Goal: Information Seeking & Learning: Learn about a topic

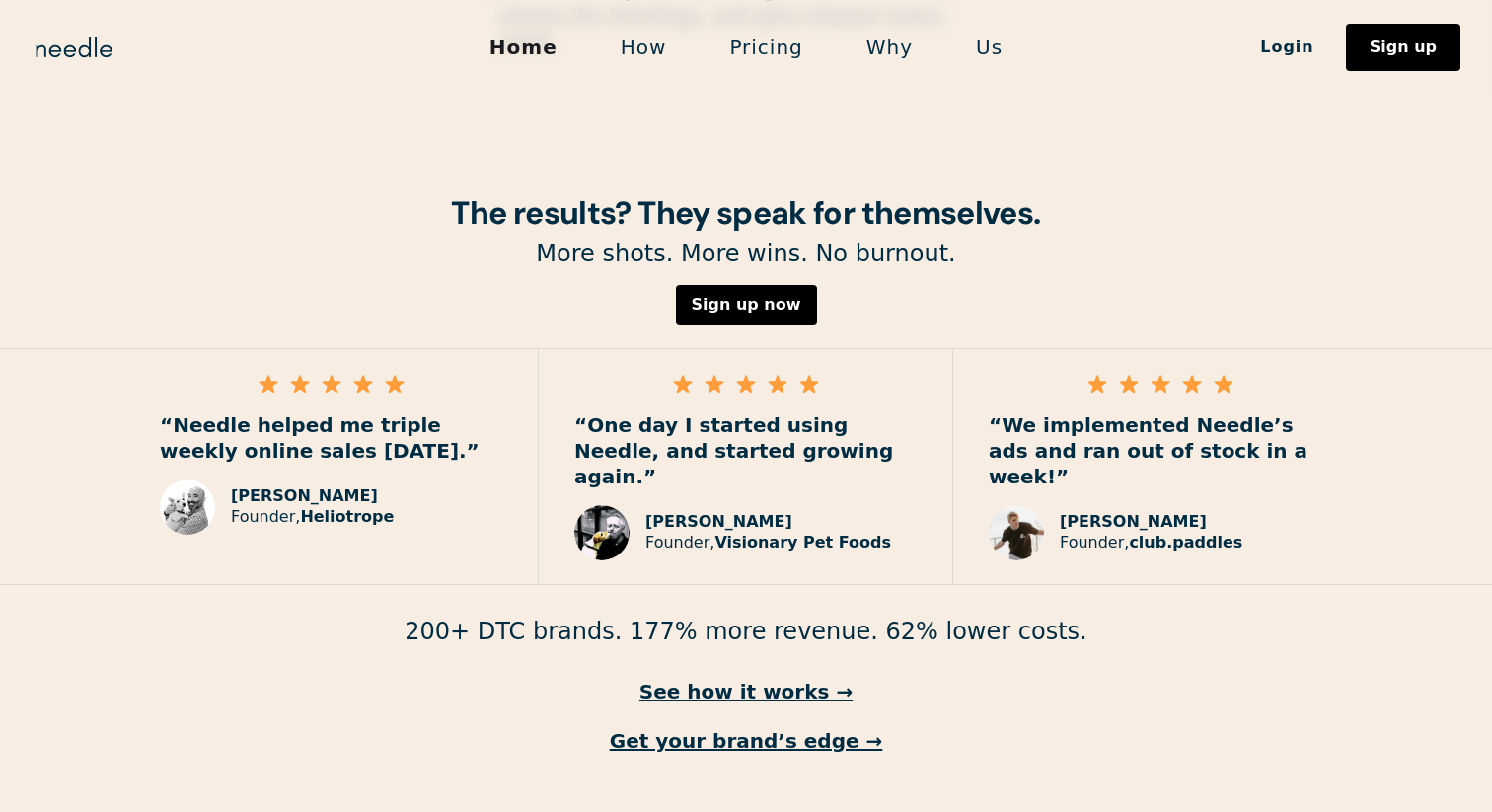
scroll to position [2804, 0]
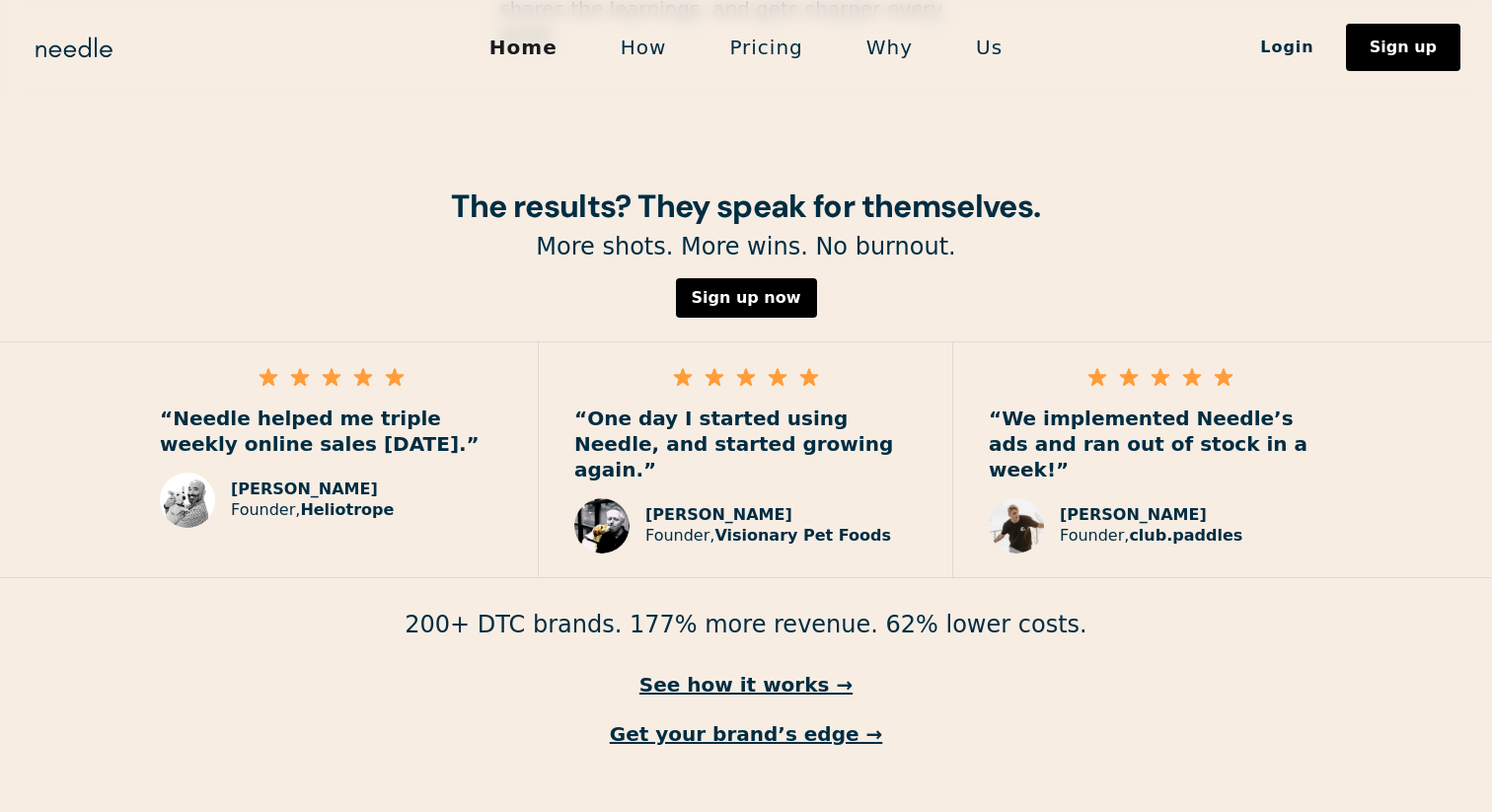
drag, startPoint x: 1245, startPoint y: 457, endPoint x: 1121, endPoint y: 470, distance: 124.7
click at [1121, 498] on div "[PERSON_NAME] Founder, club.paddles" at bounding box center [1161, 525] width 343 height 56
click at [414, 486] on div "“Needle helped me triple weekly online sales [DATE].” [PERSON_NAME] Founder, He…" at bounding box center [331, 459] width 415 height 235
drag, startPoint x: 411, startPoint y: 480, endPoint x: 313, endPoint y: 456, distance: 100.9
click at [311, 458] on div "“Needle helped me triple weekly online sales [DATE].” [PERSON_NAME] Founder, He…" at bounding box center [331, 459] width 415 height 235
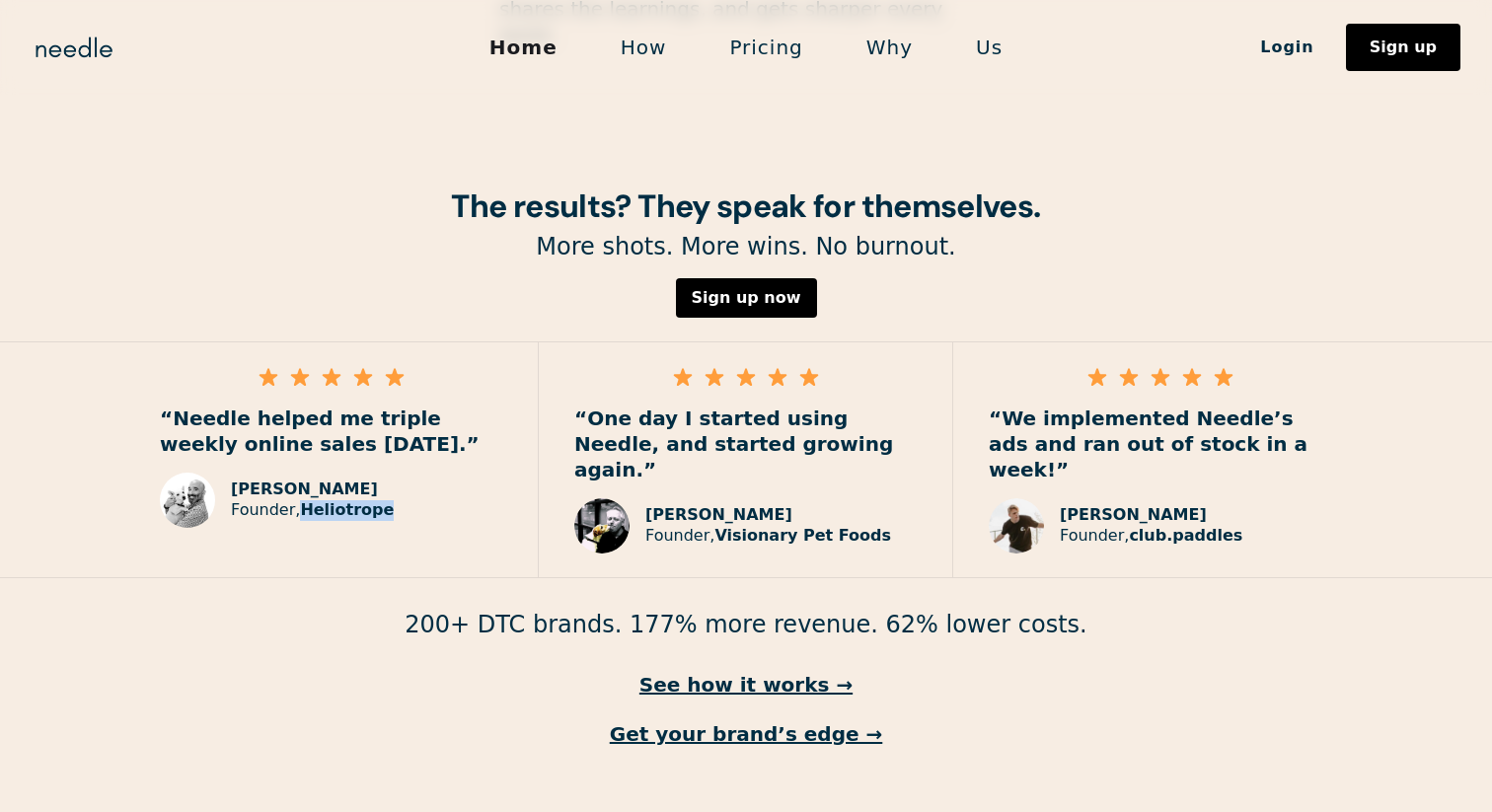
drag, startPoint x: 393, startPoint y: 466, endPoint x: 299, endPoint y: 459, distance: 94.3
click at [299, 479] on div "[PERSON_NAME], Heliotrope" at bounding box center [312, 500] width 163 height 42
copy strong "Heliotrope"
click at [774, 671] on link "See how it works →" at bounding box center [746, 684] width 1492 height 26
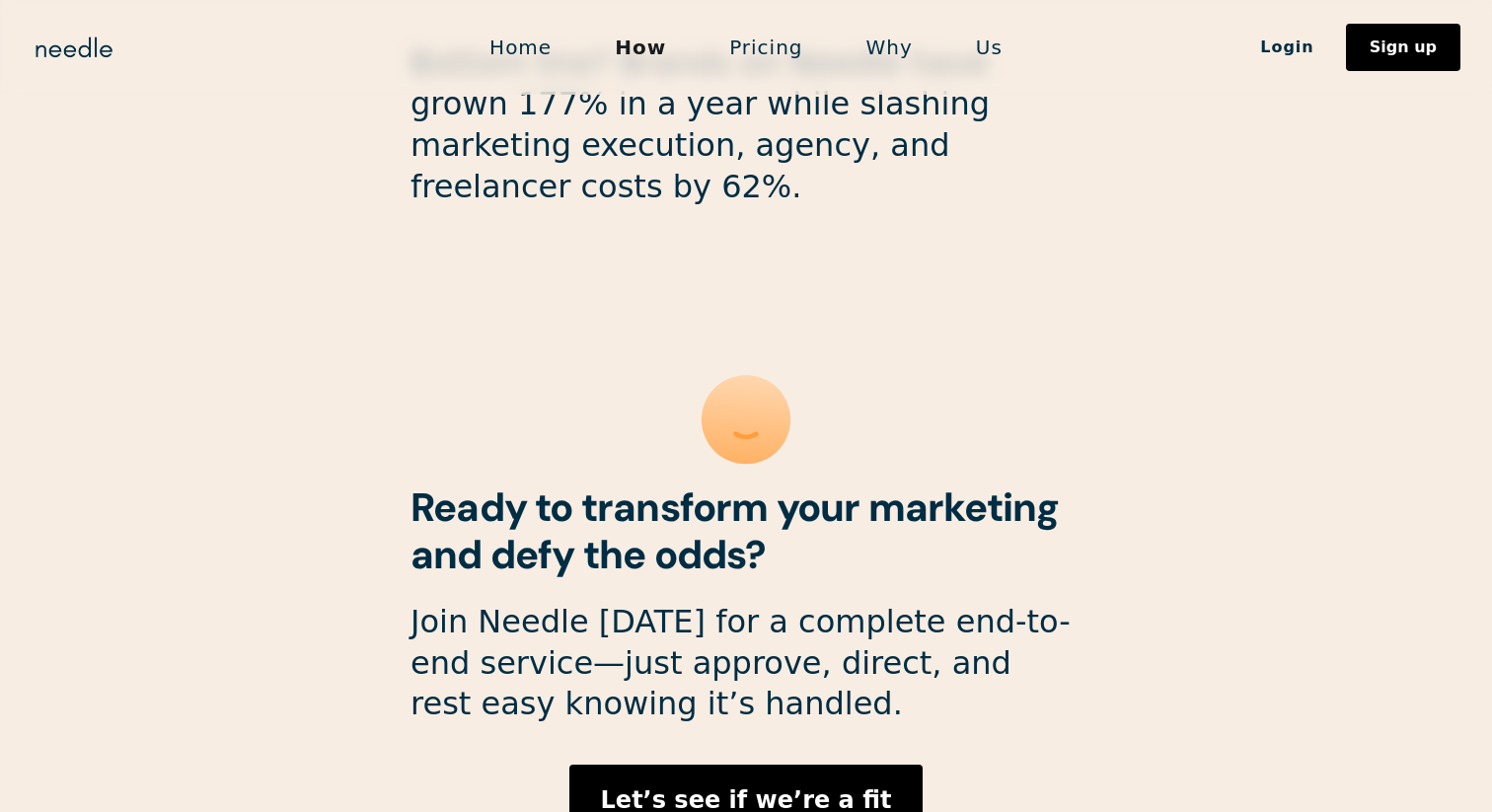
scroll to position [5320, 0]
